Goal: Information Seeking & Learning: Learn about a topic

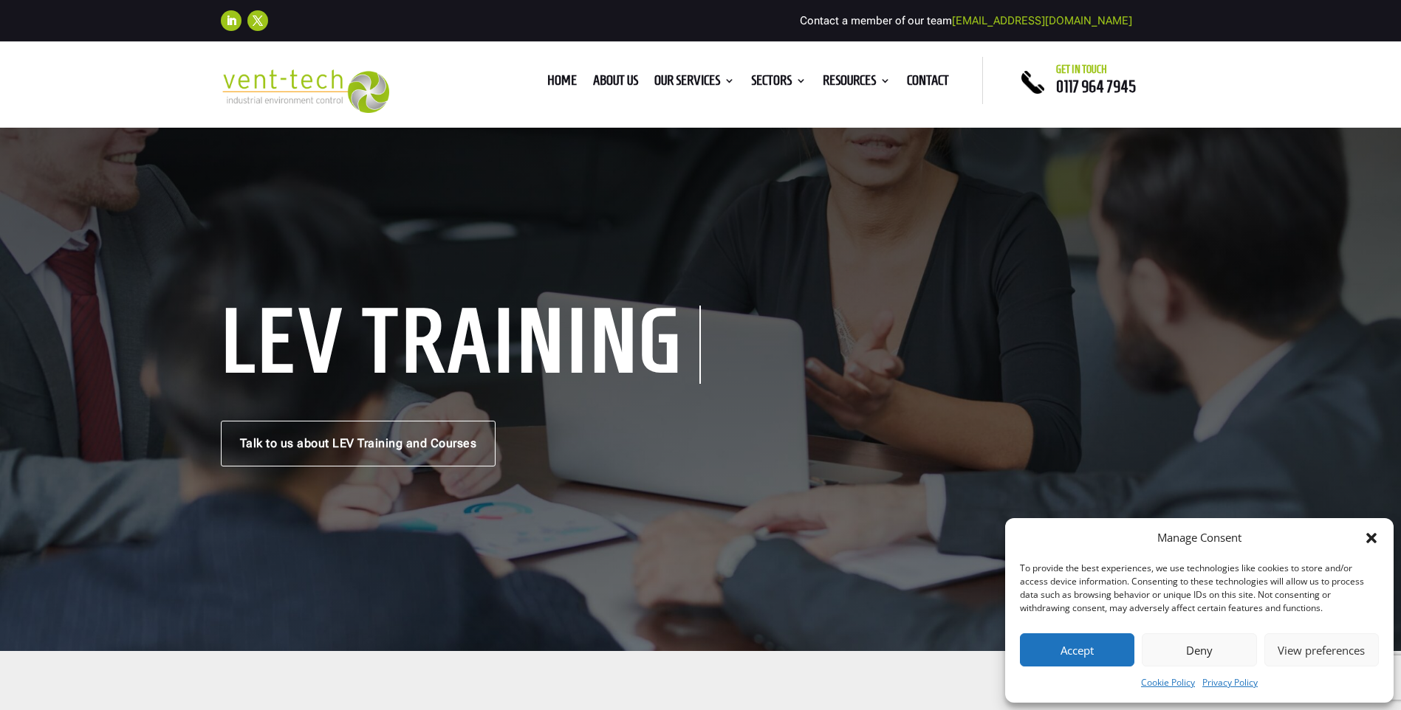
click at [1374, 538] on icon "Close dialog" at bounding box center [1371, 538] width 15 height 15
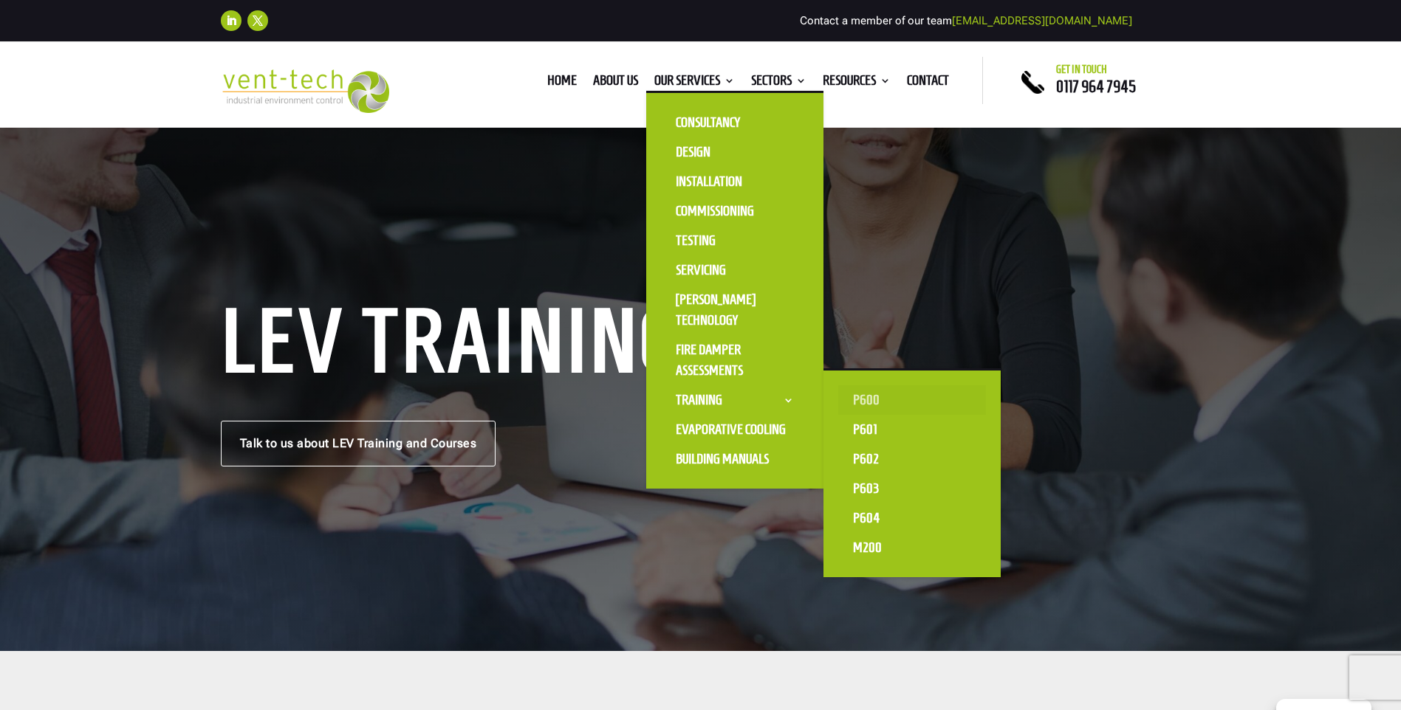
click at [857, 397] on link "P600" at bounding box center [912, 401] width 148 height 30
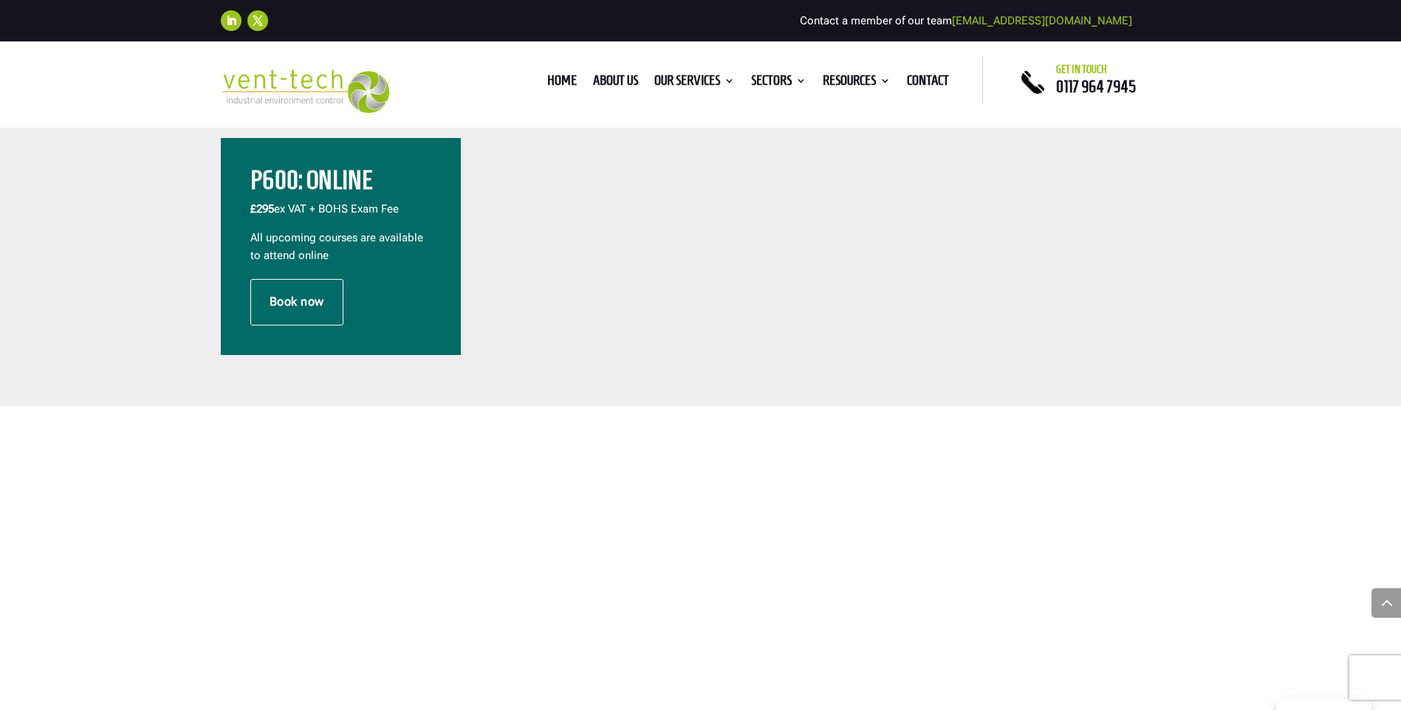
scroll to position [517, 0]
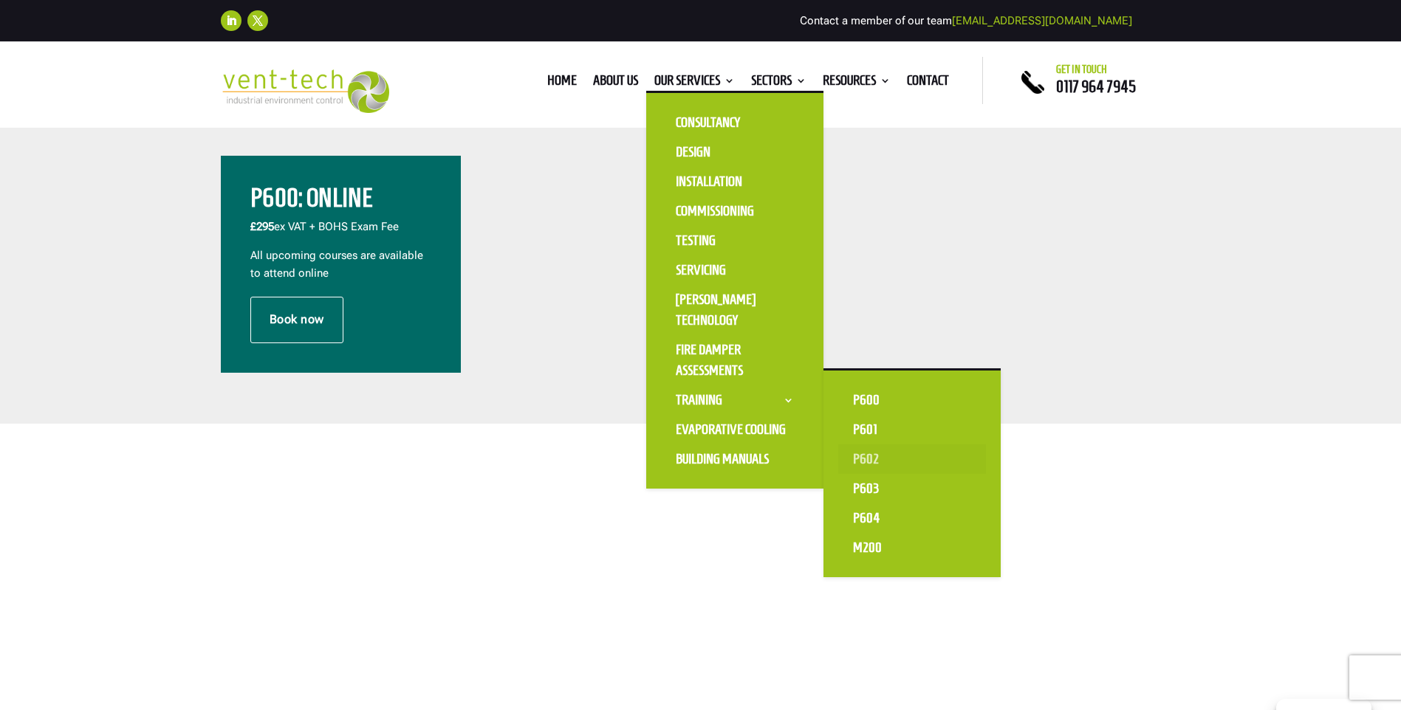
click at [869, 470] on link "P602" at bounding box center [912, 460] width 148 height 30
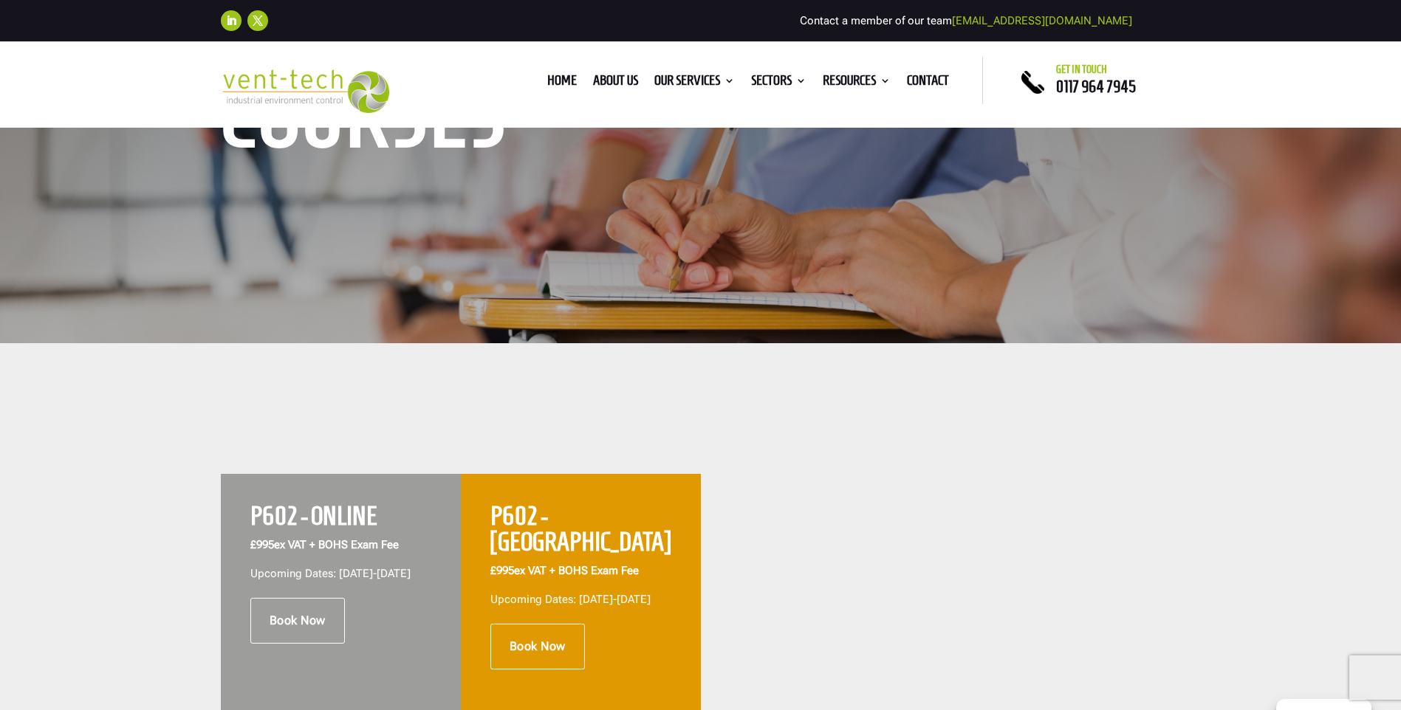
scroll to position [295, 0]
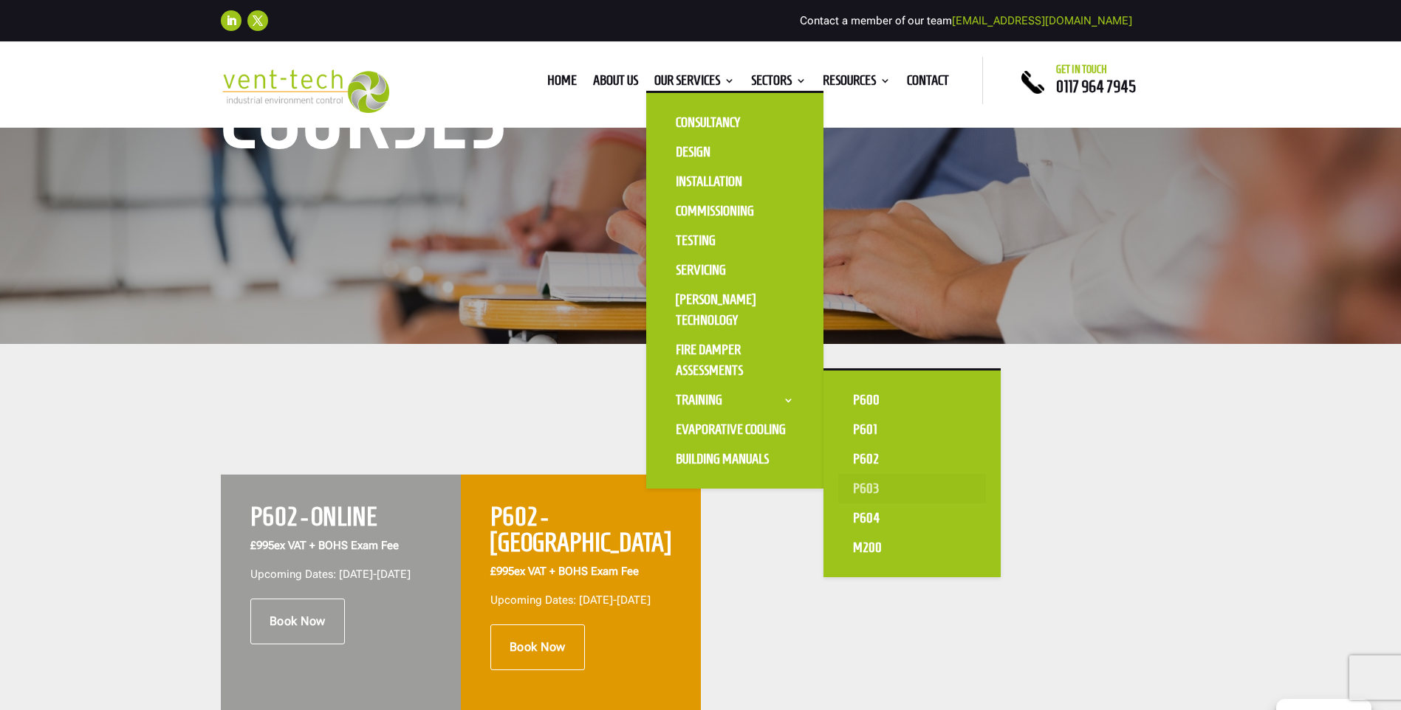
click at [861, 487] on link "P603" at bounding box center [912, 489] width 148 height 30
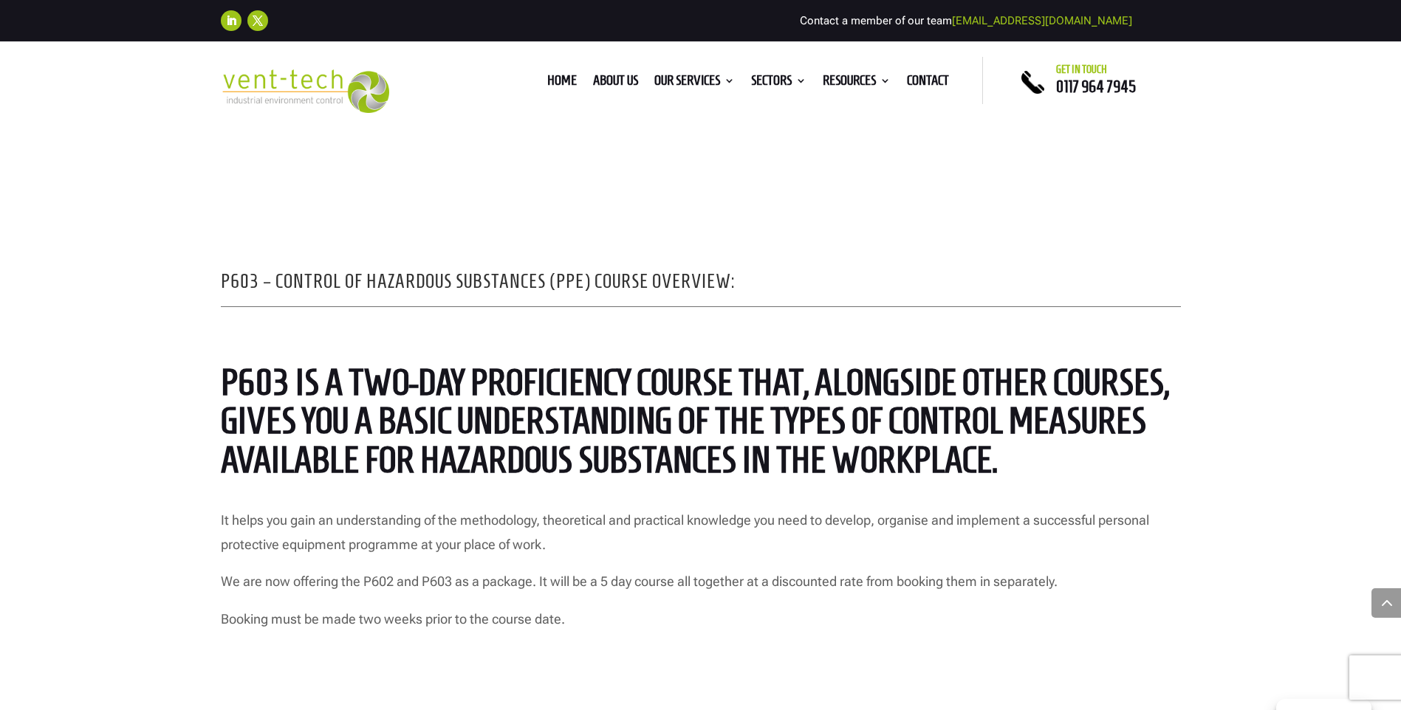
scroll to position [1108, 0]
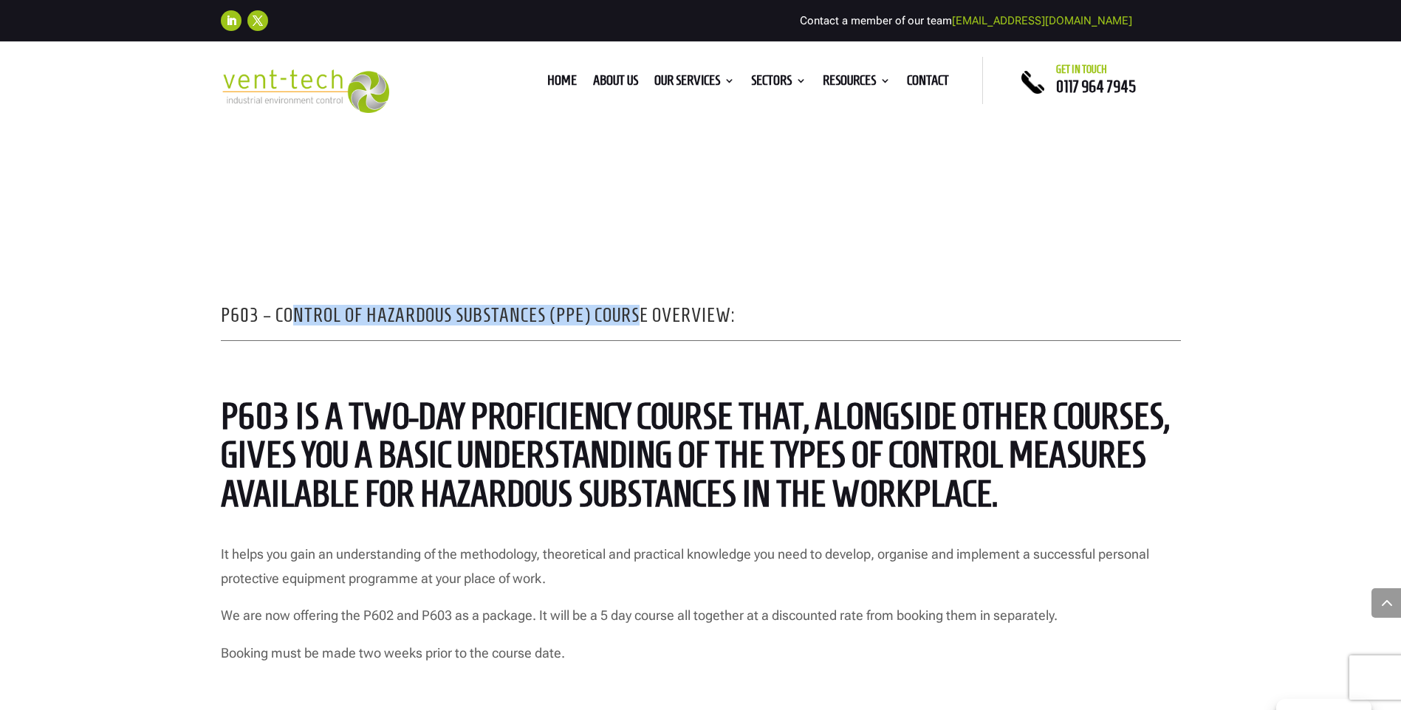
drag, startPoint x: 288, startPoint y: 313, endPoint x: 642, endPoint y: 325, distance: 354.0
click at [642, 325] on h2 "P603 – Control of hazardous Substances (PPE) Course Overview:" at bounding box center [701, 319] width 960 height 27
drag, startPoint x: 642, startPoint y: 325, endPoint x: 640, endPoint y: 352, distance: 26.7
click at [640, 352] on div "P603 – Control of hazardous Substances (PPE) Course Overview: P603 is a two-day…" at bounding box center [700, 485] width 1401 height 580
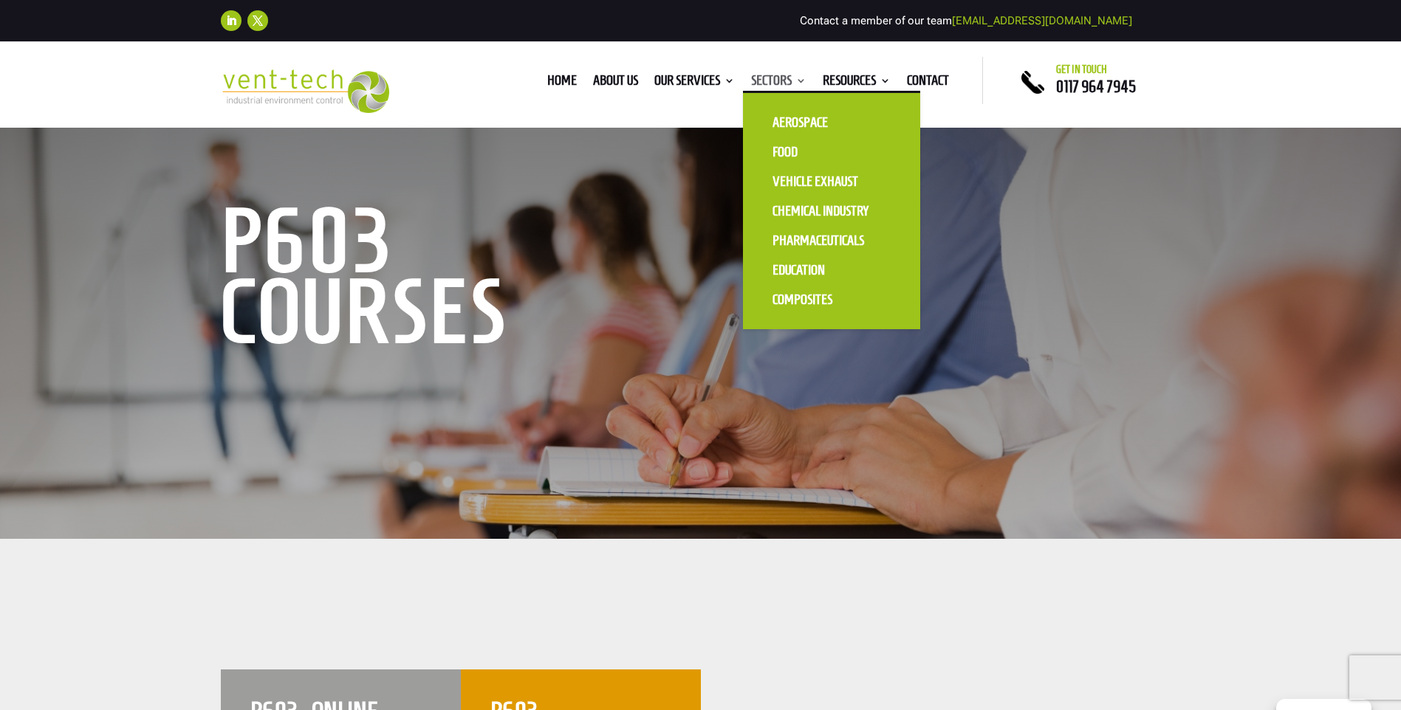
scroll to position [74, 0]
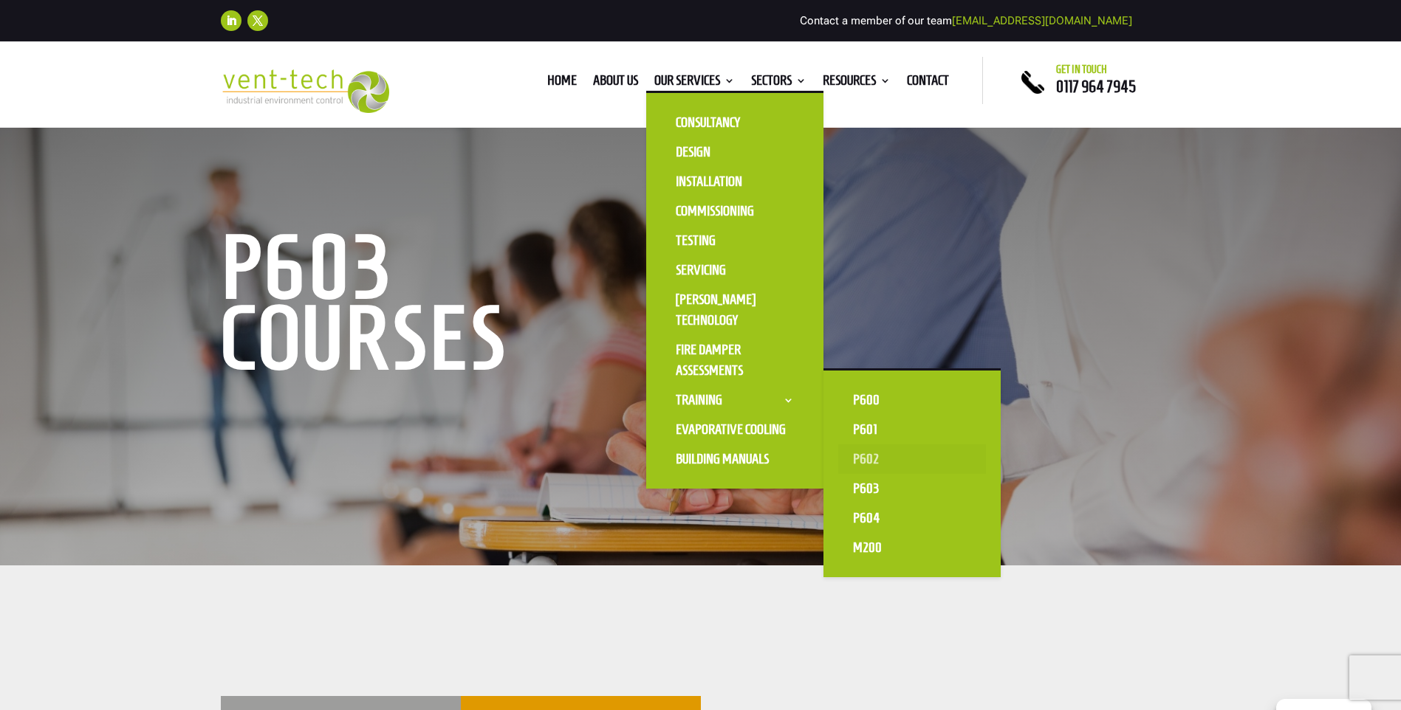
click at [857, 456] on link "P602" at bounding box center [912, 460] width 148 height 30
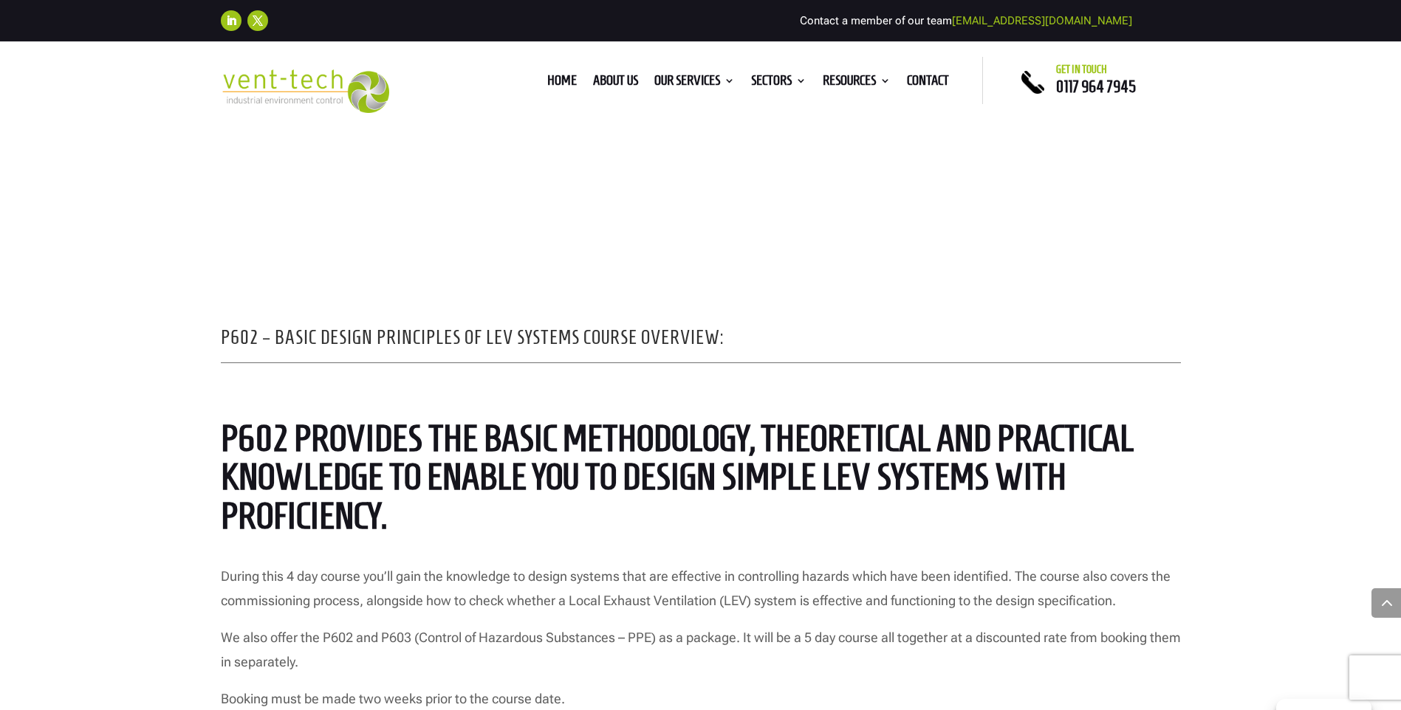
scroll to position [1108, 0]
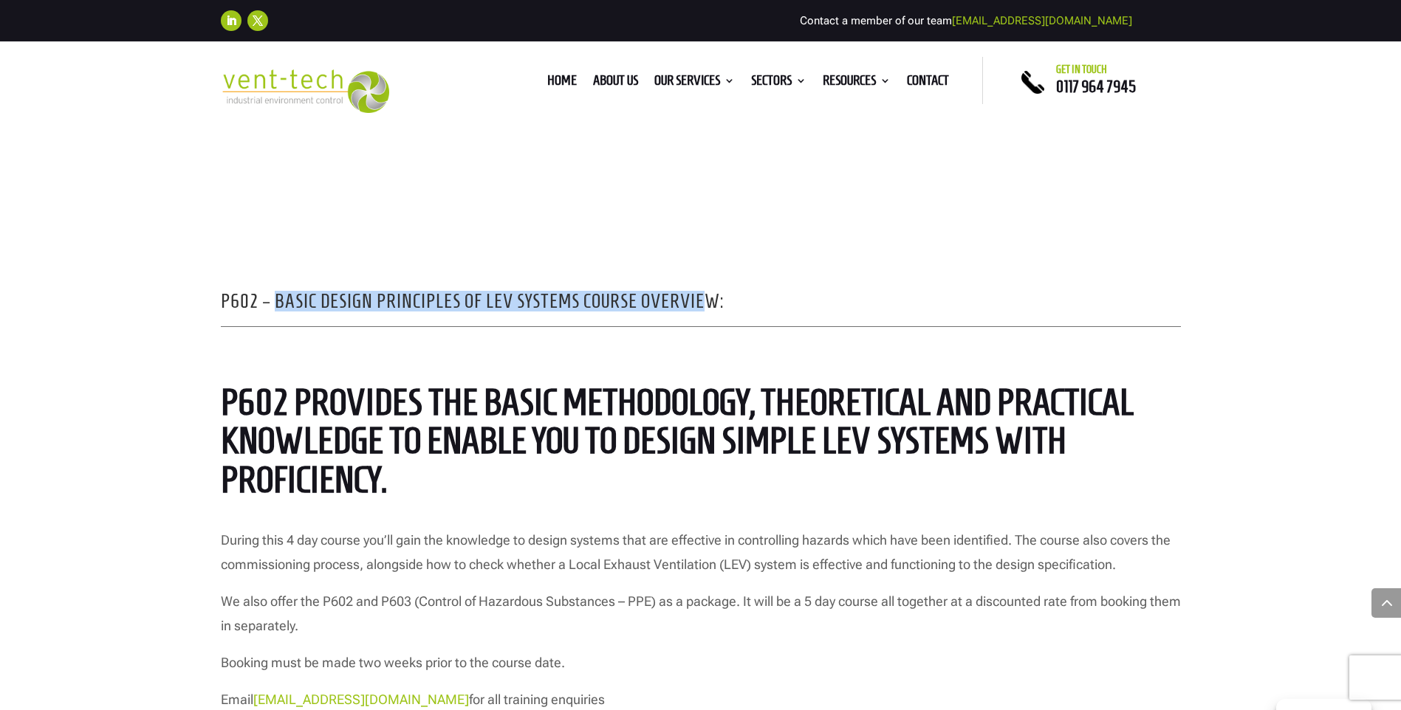
drag, startPoint x: 442, startPoint y: 305, endPoint x: 705, endPoint y: 301, distance: 262.2
click at [705, 301] on h2 "P602 – Basic Design Principles of LEV Systems Course Overview:" at bounding box center [701, 305] width 960 height 27
drag, startPoint x: 705, startPoint y: 301, endPoint x: 754, endPoint y: 317, distance: 51.9
click at [754, 315] on h2 "P602 – Basic Design Principles of LEV Systems Course Overview:" at bounding box center [701, 305] width 960 height 27
